Goal: Find specific page/section: Find specific page/section

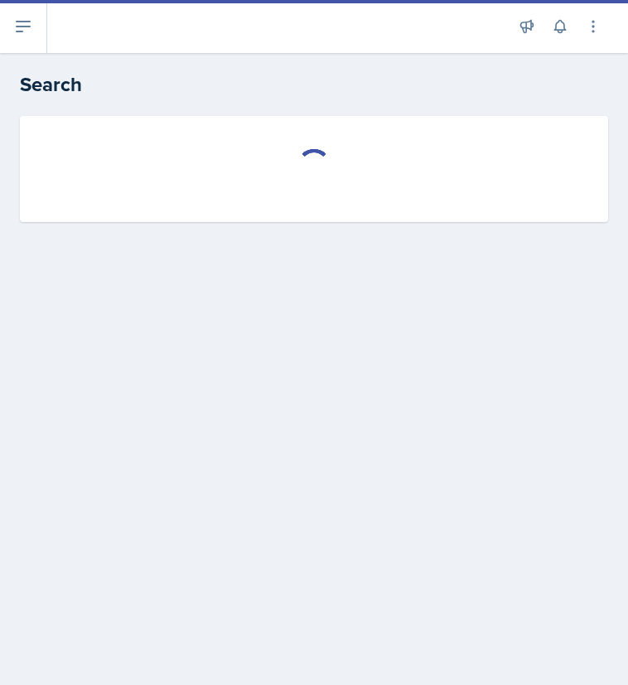
select select "all"
select select "1"
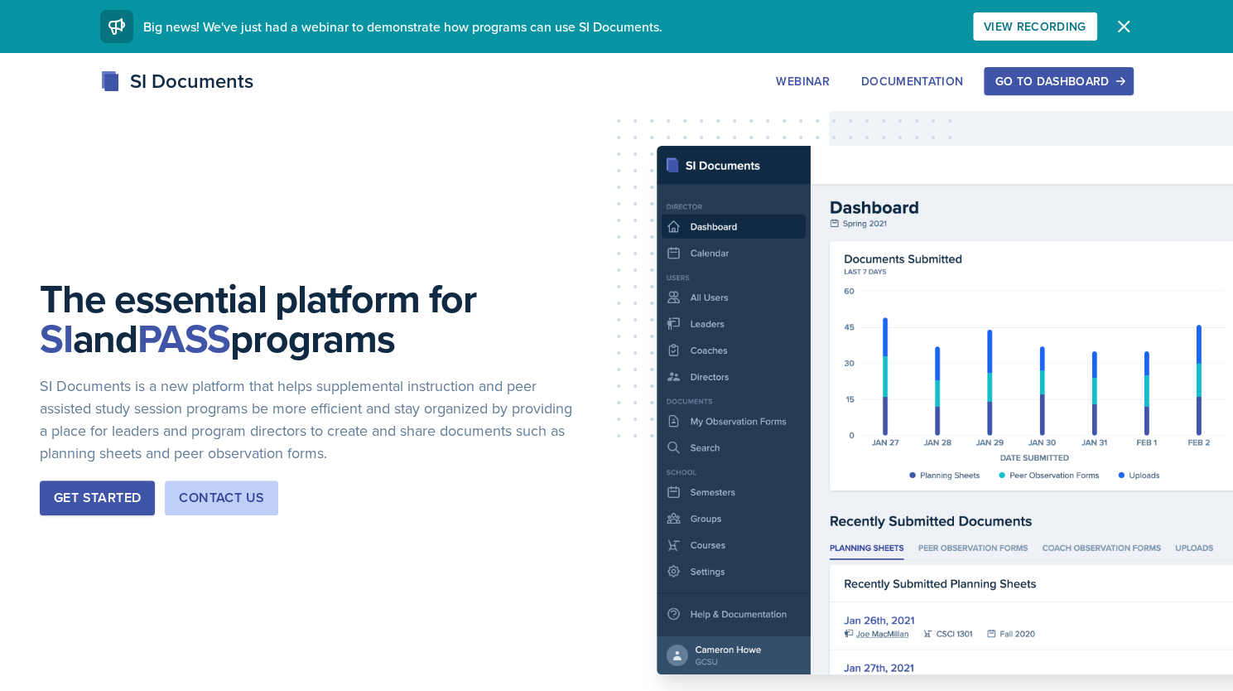
click at [1058, 79] on div "Go to Dashboard" at bounding box center [1059, 81] width 128 height 13
